Goal: Transaction & Acquisition: Purchase product/service

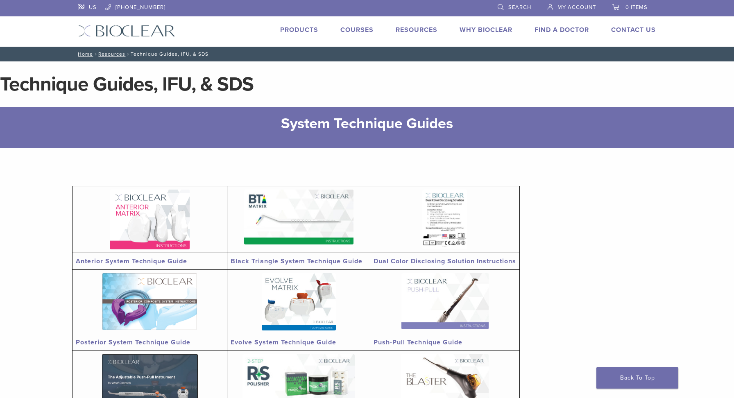
click at [303, 29] on link "Products" at bounding box center [299, 30] width 38 height 8
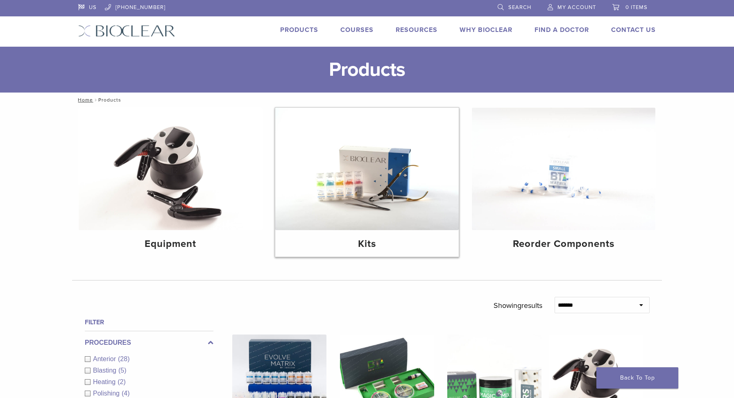
click at [374, 175] on img at bounding box center [366, 169] width 183 height 122
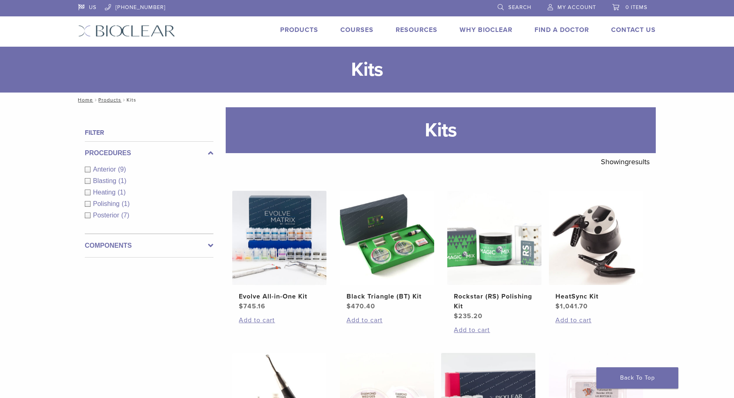
click at [90, 167] on div "Anterior (9)" at bounding box center [149, 170] width 129 height 10
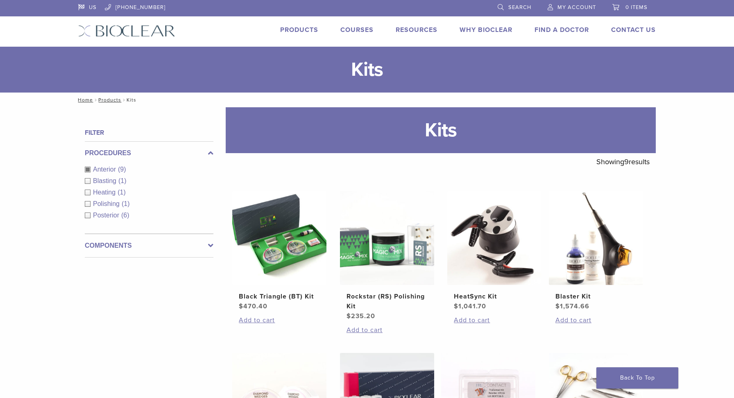
click at [88, 168] on div "Anterior (9)" at bounding box center [149, 170] width 129 height 10
